Goal: Communication & Community: Answer question/provide support

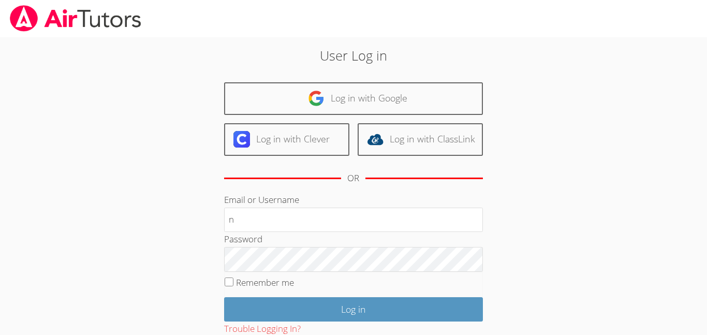
type input "[EMAIL_ADDRESS][DOMAIN_NAME]"
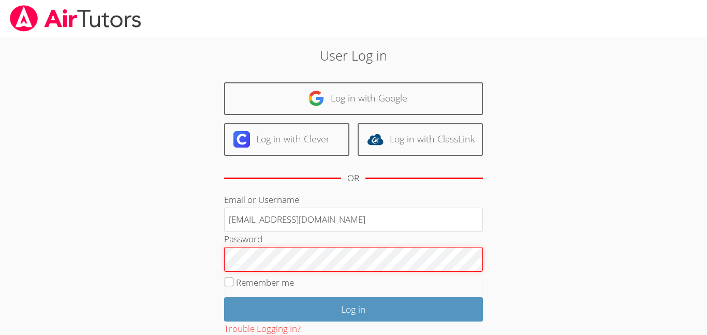
click at [224, 297] on input "Log in" at bounding box center [353, 309] width 259 height 24
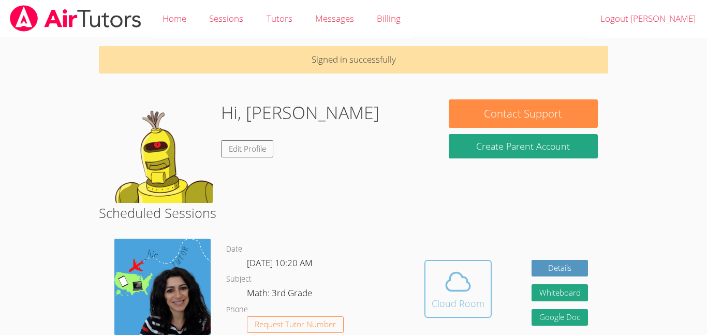
click at [477, 290] on span at bounding box center [458, 281] width 53 height 29
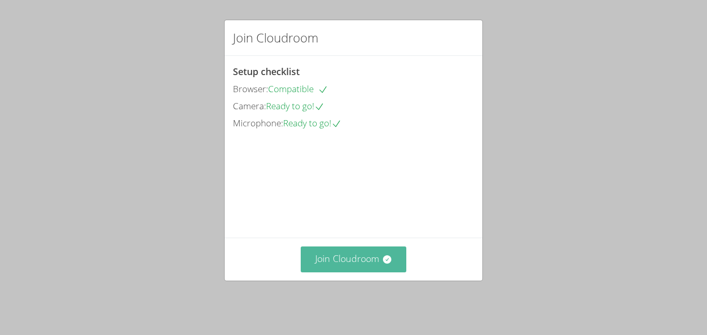
click at [336, 272] on button "Join Cloudroom" at bounding box center [354, 258] width 106 height 25
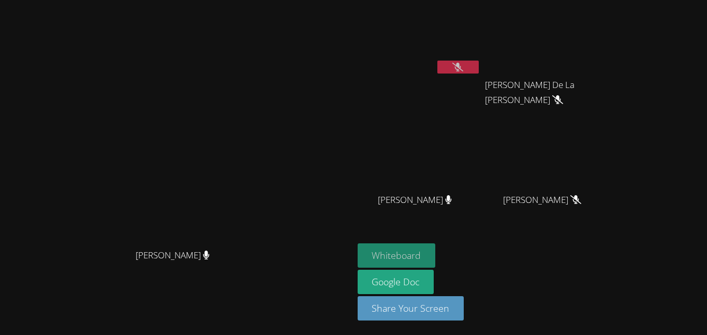
click at [436, 250] on button "Whiteboard" at bounding box center [397, 255] width 78 height 24
click at [436, 257] on button "Whiteboard" at bounding box center [397, 255] width 78 height 24
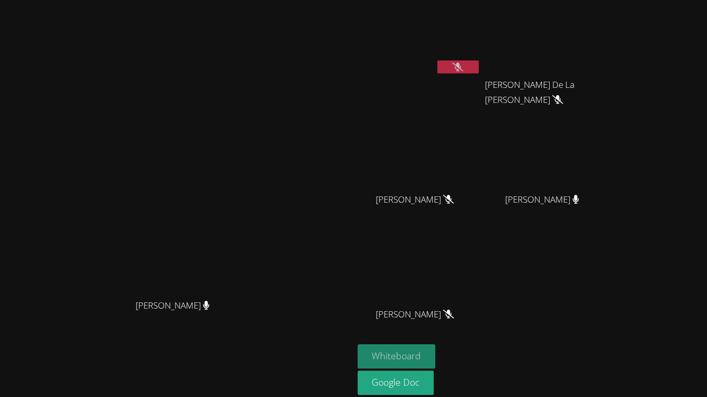
click at [436, 334] on button "Whiteboard" at bounding box center [397, 357] width 78 height 24
click at [463, 68] on icon at bounding box center [457, 67] width 11 height 9
click at [479, 70] on button at bounding box center [457, 67] width 41 height 13
click at [479, 67] on button at bounding box center [457, 67] width 41 height 13
click at [254, 122] on video at bounding box center [176, 197] width 155 height 194
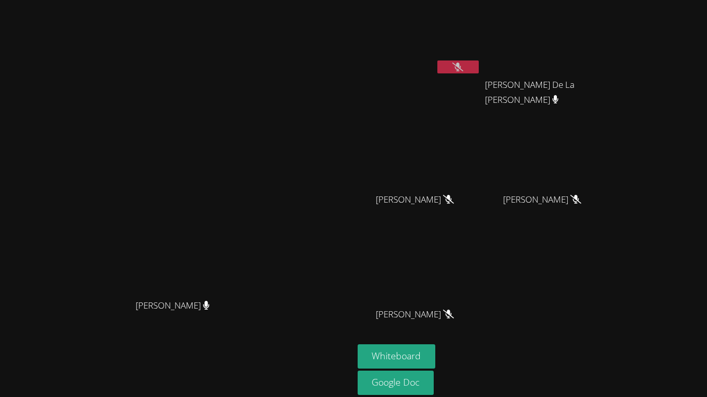
click at [479, 65] on button at bounding box center [457, 67] width 41 height 13
click at [479, 67] on button at bounding box center [457, 67] width 41 height 13
click at [479, 64] on button at bounding box center [457, 67] width 41 height 13
drag, startPoint x: 423, startPoint y: 67, endPoint x: 432, endPoint y: 62, distance: 10.5
click at [349, 62] on div "Maya Habou-Klimczak Maya Habou-Klimczak" at bounding box center [176, 218] width 345 height 428
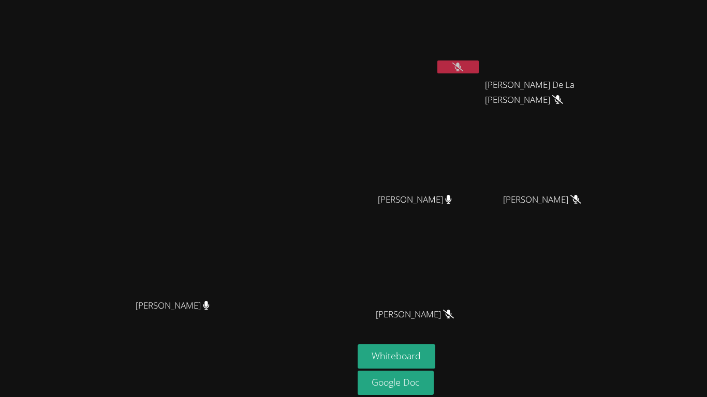
click at [479, 65] on button at bounding box center [457, 67] width 41 height 13
click at [479, 67] on button at bounding box center [457, 67] width 41 height 13
click at [463, 67] on icon at bounding box center [457, 67] width 11 height 9
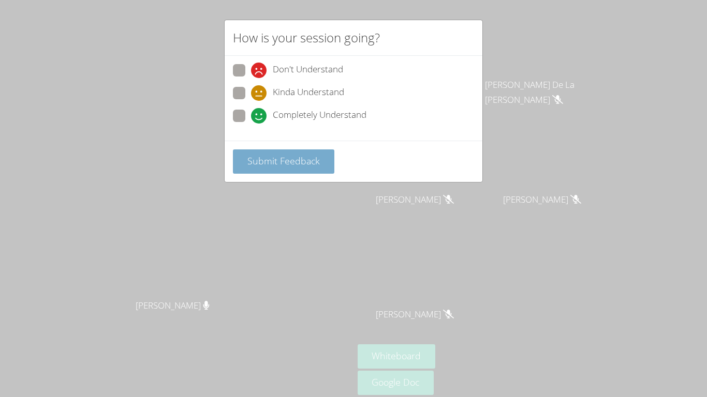
click at [312, 156] on span "Submit Feedback" at bounding box center [283, 161] width 72 height 12
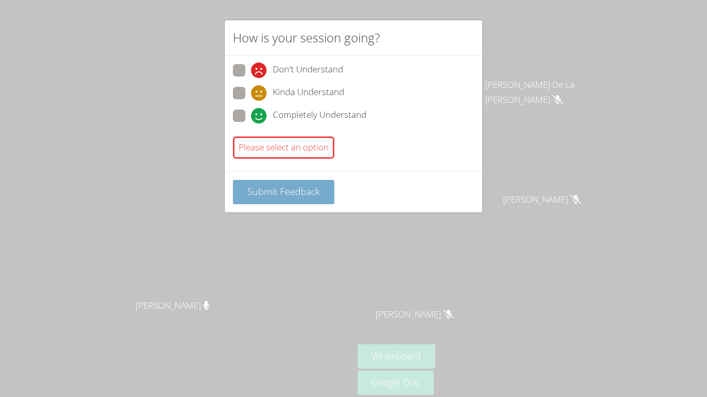
click at [307, 190] on span "Submit Feedback" at bounding box center [283, 191] width 72 height 12
click at [251, 124] on span at bounding box center [251, 124] width 0 height 0
click at [251, 116] on input "Completely Understand" at bounding box center [255, 114] width 9 height 9
radio input "true"
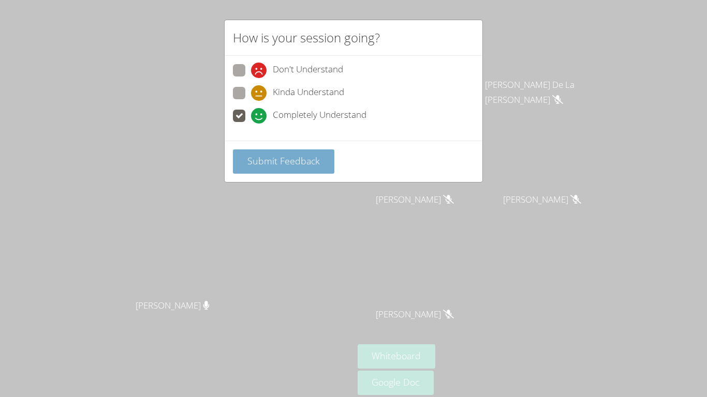
click at [278, 168] on button "Submit Feedback" at bounding box center [283, 162] width 101 height 24
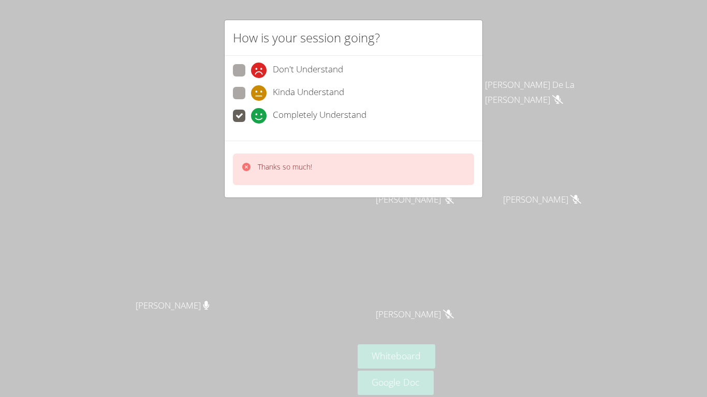
click at [245, 165] on icon at bounding box center [246, 167] width 10 height 10
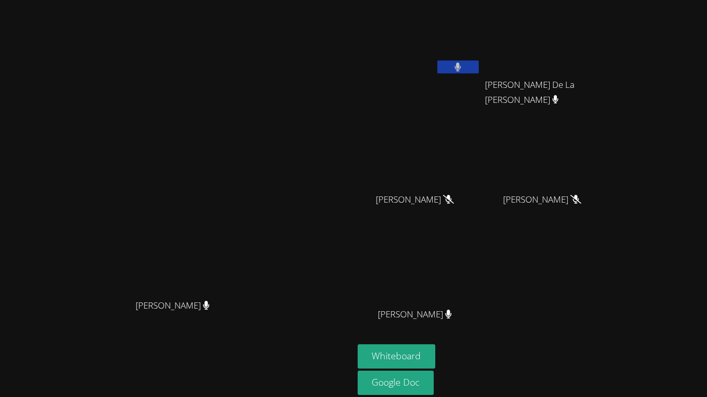
click at [481, 79] on div "Nicole Reyes Mares" at bounding box center [419, 59] width 123 height 111
click at [463, 68] on icon at bounding box center [457, 67] width 11 height 9
click at [463, 69] on icon at bounding box center [457, 67] width 11 height 9
